Goal: Task Accomplishment & Management: Manage account settings

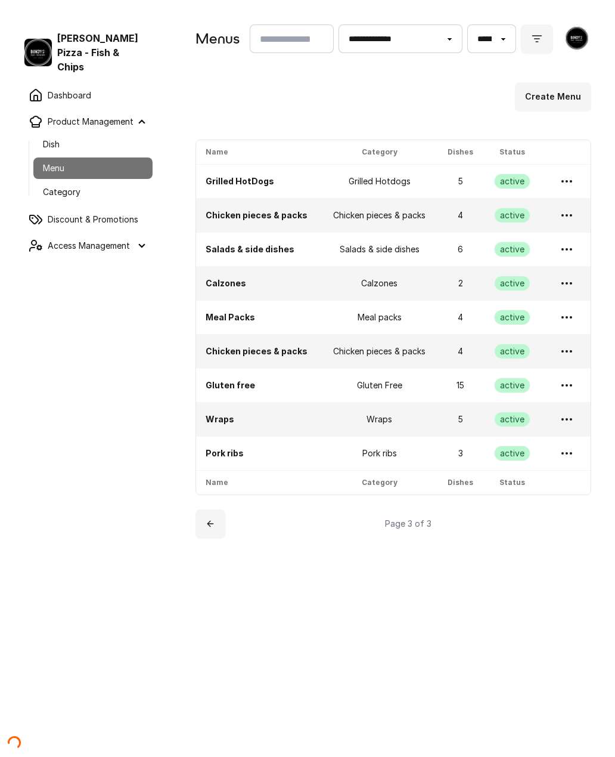
click at [536, 43] on icon "submit" at bounding box center [537, 39] width 12 height 12
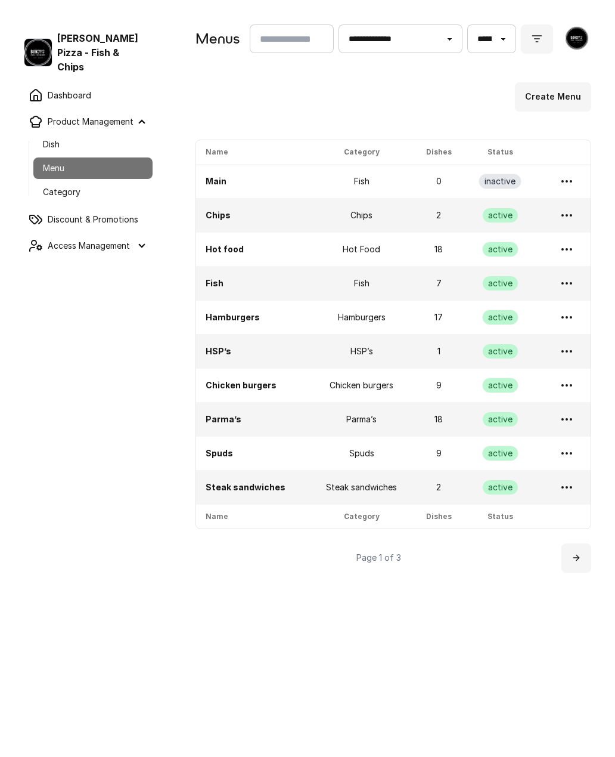
click at [544, 35] on button "submit" at bounding box center [537, 38] width 32 height 29
click at [538, 50] on button "submit" at bounding box center [537, 38] width 32 height 29
click at [536, 39] on icon "submit" at bounding box center [537, 39] width 12 height 12
click at [87, 83] on link "Dashboard" at bounding box center [86, 95] width 134 height 24
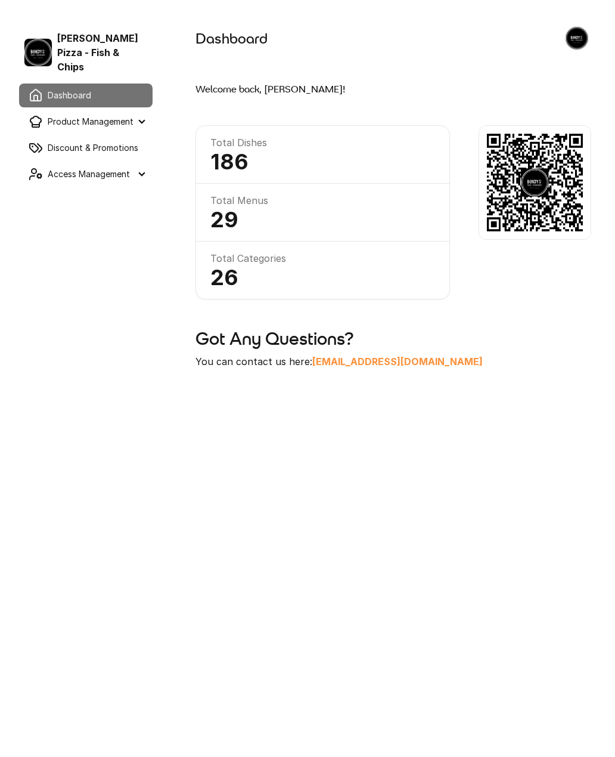
click at [92, 47] on div "[PERSON_NAME] Pizza - Fish & Chips" at bounding box center [86, 52] width 124 height 43
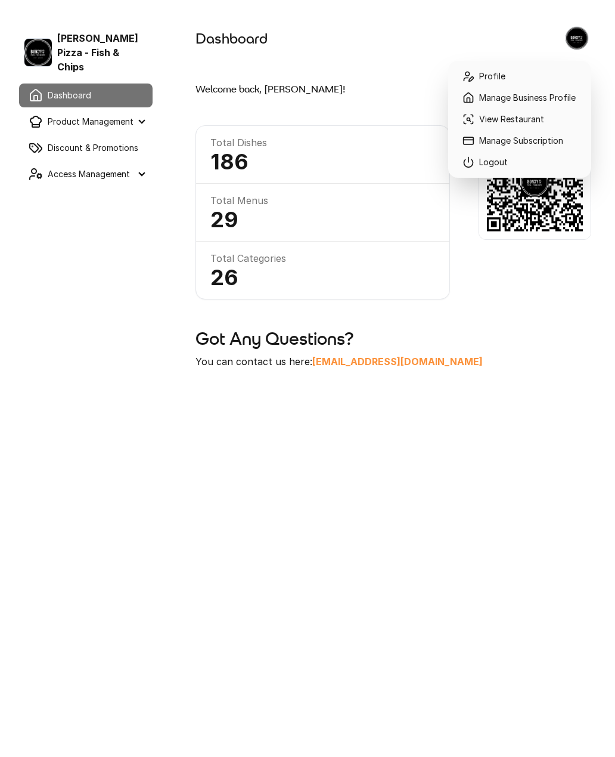
click at [578, 42] on img at bounding box center [577, 38] width 23 height 23
click at [499, 79] on link "Profile" at bounding box center [520, 76] width 134 height 21
click at [576, 35] on img at bounding box center [577, 38] width 23 height 23
click at [563, 97] on link "Manage Business Profile" at bounding box center [520, 97] width 134 height 21
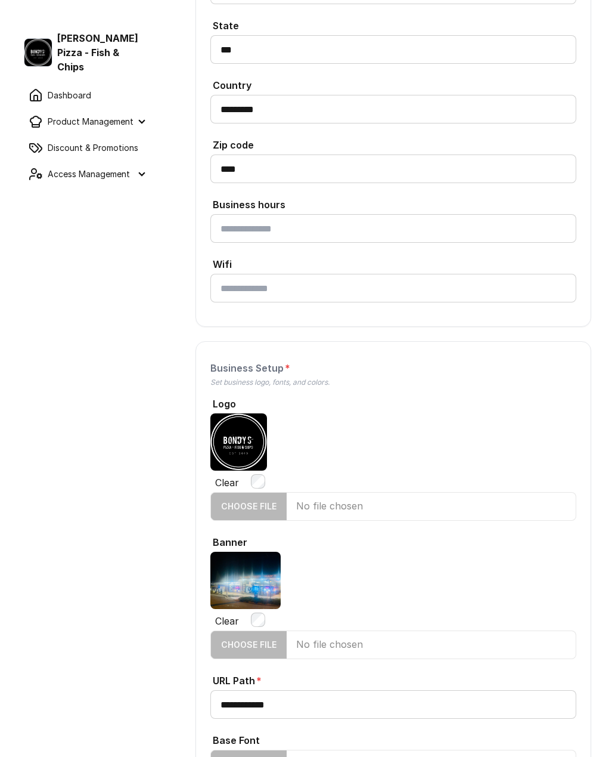
scroll to position [689, 0]
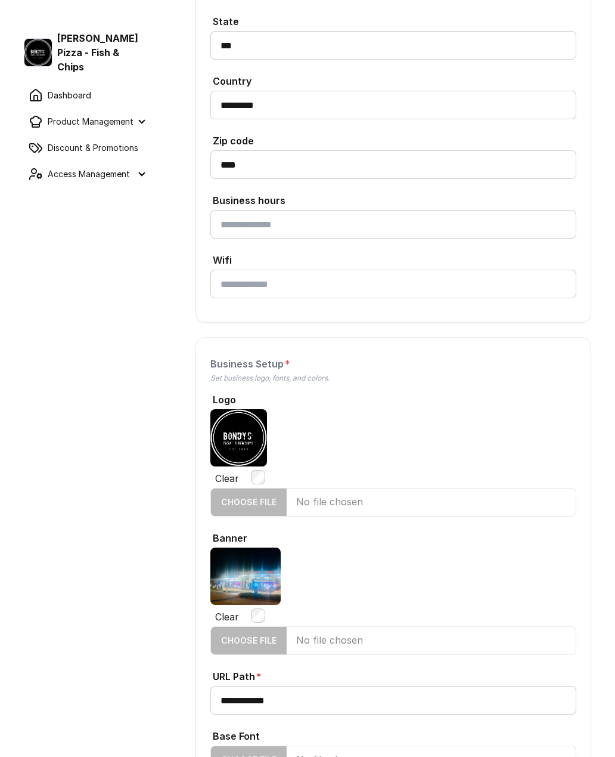
click at [332, 640] on input "Banner" at bounding box center [394, 640] width 366 height 29
click at [338, 636] on input "Banner" at bounding box center [394, 640] width 366 height 29
type input "**********"
click at [504, 404] on label "Logo" at bounding box center [394, 398] width 366 height 21
click at [504, 488] on input "Logo" at bounding box center [394, 502] width 366 height 29
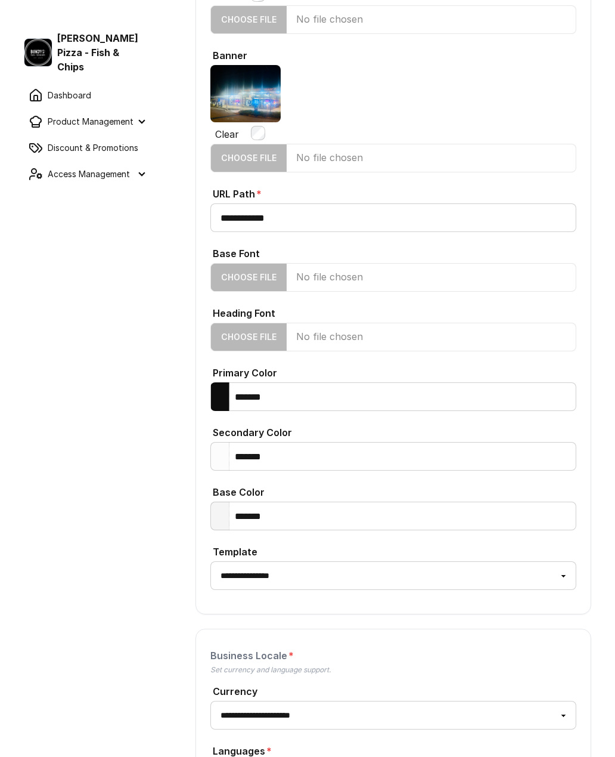
scroll to position [1269, 0]
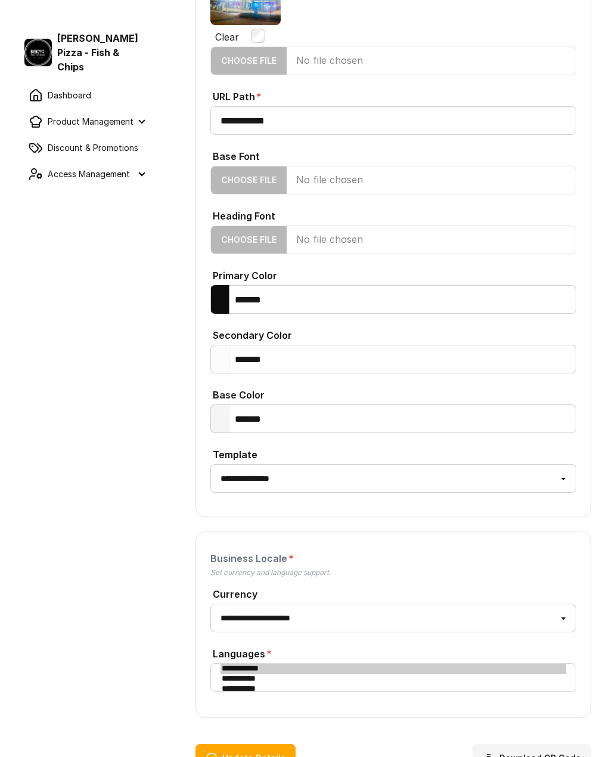
click at [276, 755] on button "Update Details" at bounding box center [246, 758] width 100 height 29
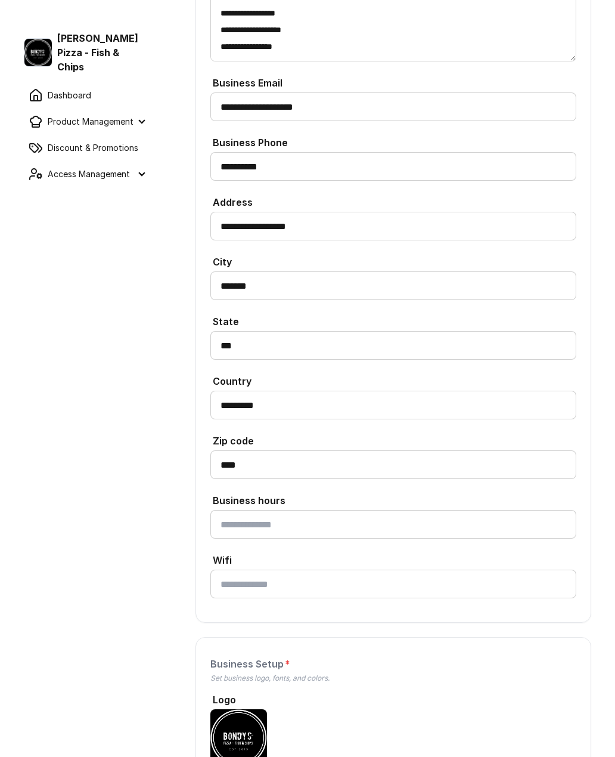
scroll to position [388, 0]
